Goal: Task Accomplishment & Management: Manage account settings

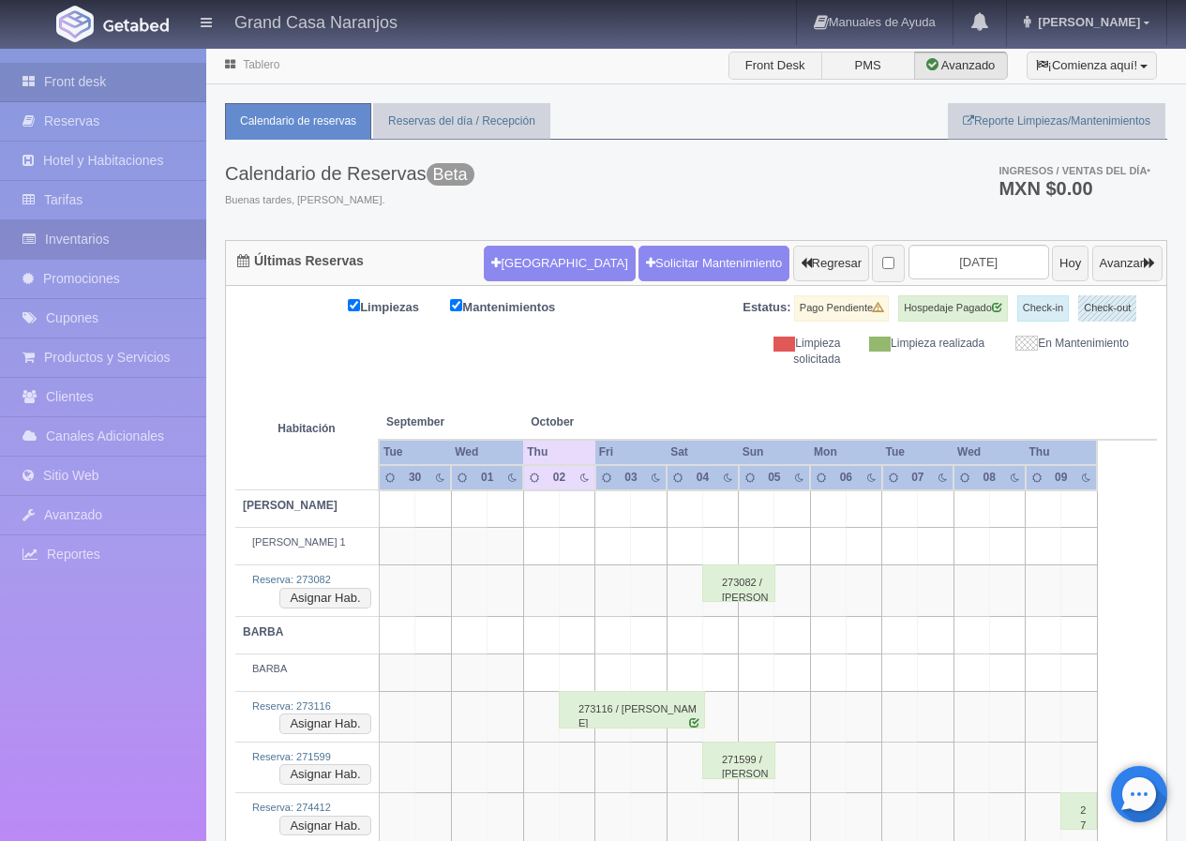
click at [97, 237] on link "Inventarios" at bounding box center [103, 239] width 206 height 38
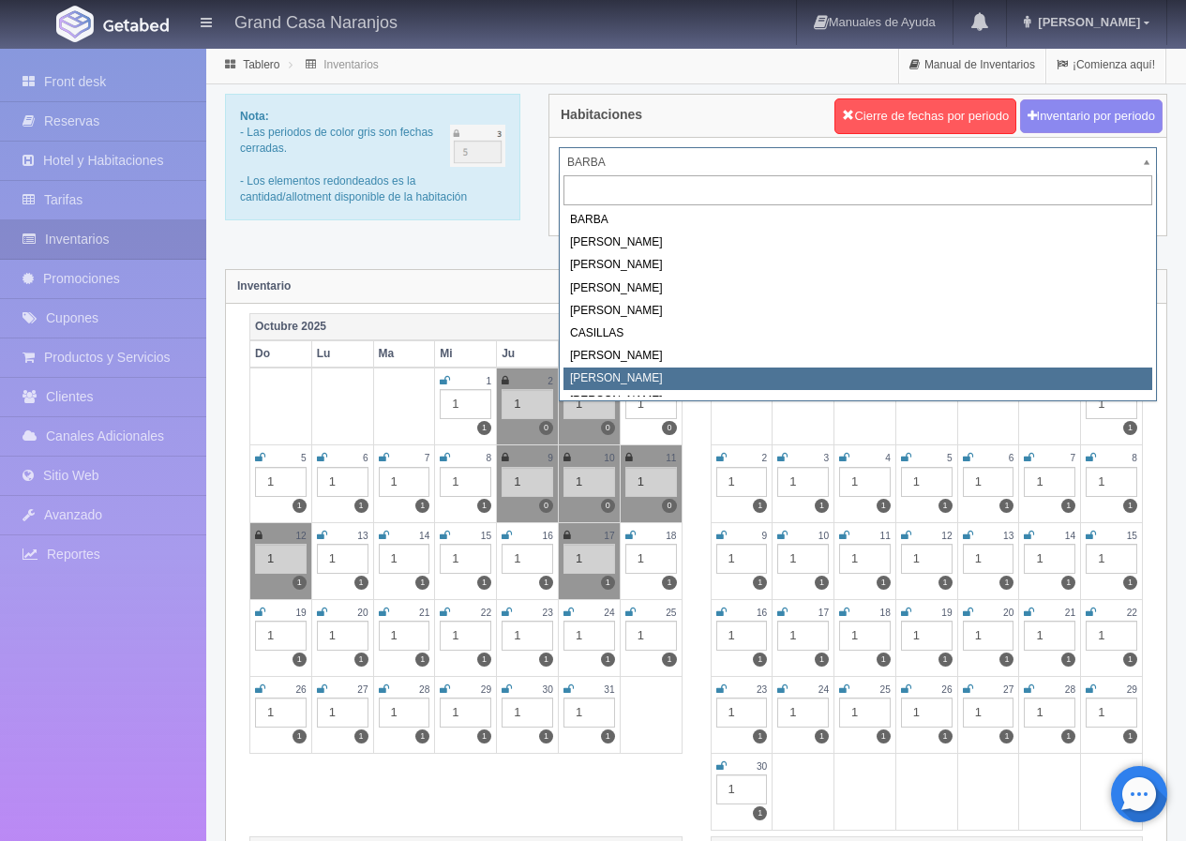
select select "2067"
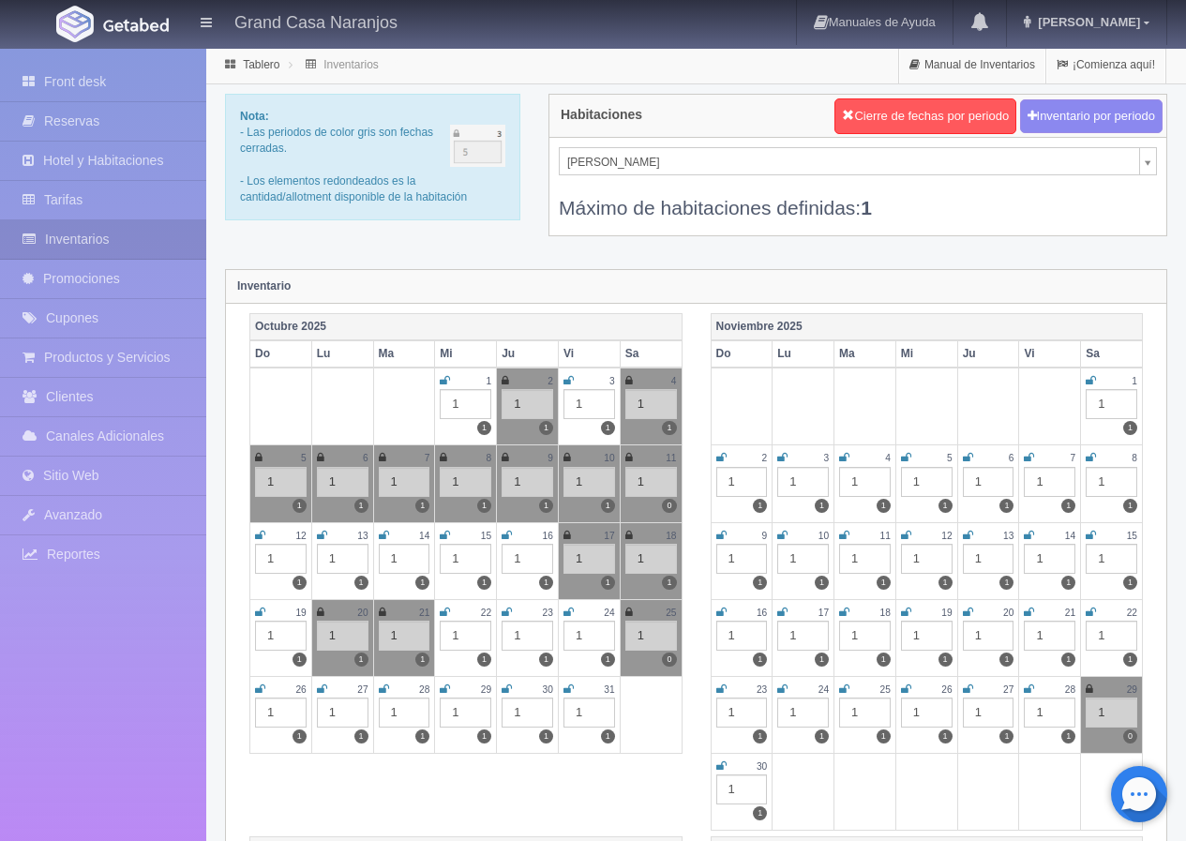
click at [506, 380] on icon at bounding box center [506, 380] width 8 height 11
